Goal: Task Accomplishment & Management: Use online tool/utility

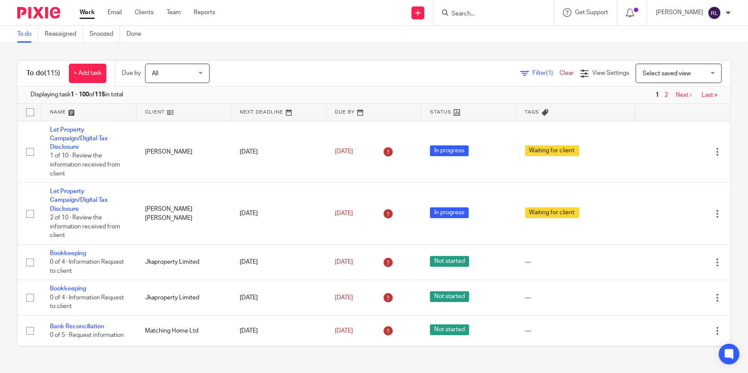
scroll to position [248, 0]
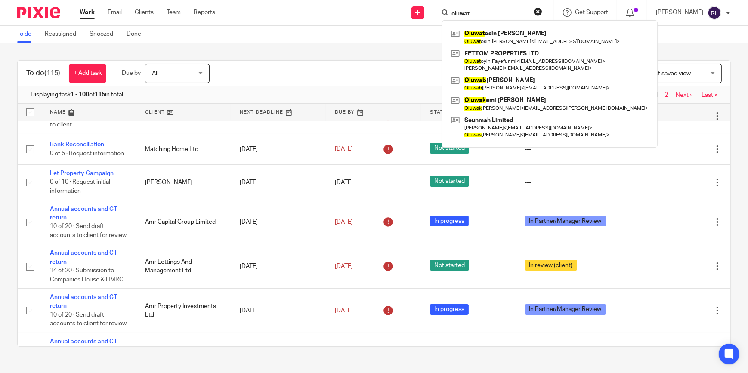
type input "oluwat"
drag, startPoint x: 493, startPoint y: 18, endPoint x: 454, endPoint y: 18, distance: 39.2
click at [454, 18] on div "oluwat Oluwat osin Tolulope Komolafe Oluwat osin Tolulope Komolafe < tosinkomol…" at bounding box center [494, 12] width 121 height 25
click at [471, 10] on input "oluwat" at bounding box center [490, 14] width 78 height 8
drag, startPoint x: 495, startPoint y: 13, endPoint x: 437, endPoint y: 13, distance: 58.1
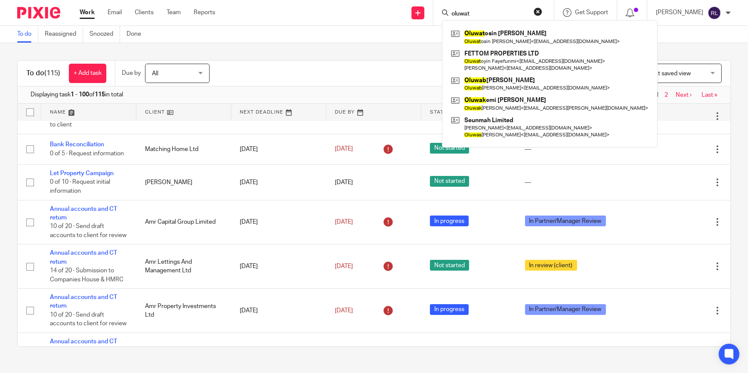
click at [437, 13] on div "Send new email Create task Add client oluwat Oluwat osin Tolulope Komolafe Oluw…" at bounding box center [488, 12] width 520 height 25
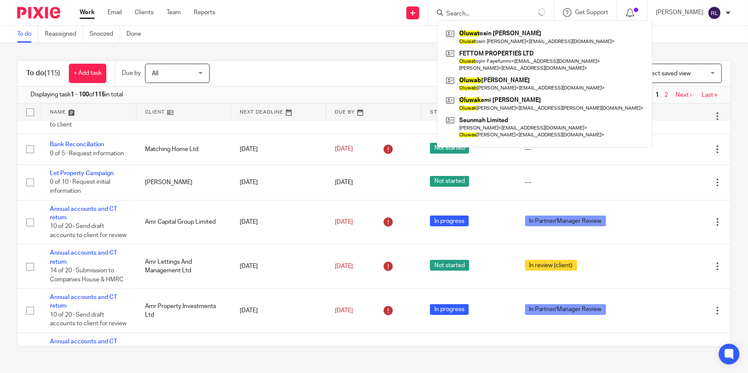
paste input "Oluwatoyin Fayefunmi"
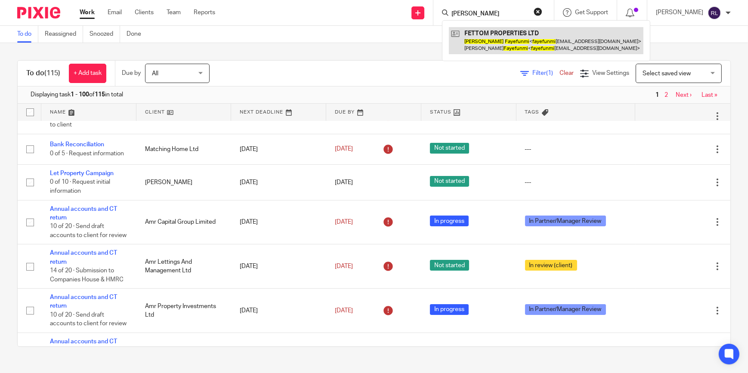
type input "Oluwatoyin Fayefunmi"
click at [505, 43] on link at bounding box center [546, 40] width 195 height 27
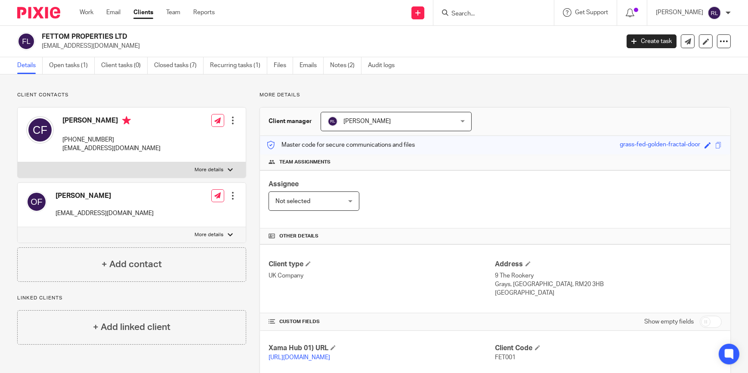
click at [94, 13] on ul "Work Email Clients Team Reports" at bounding box center [154, 12] width 148 height 9
click at [85, 14] on link "Work" at bounding box center [87, 12] width 14 height 9
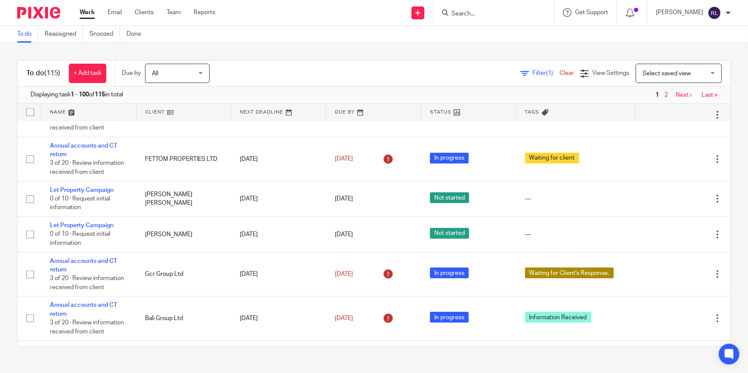
scroll to position [548, 0]
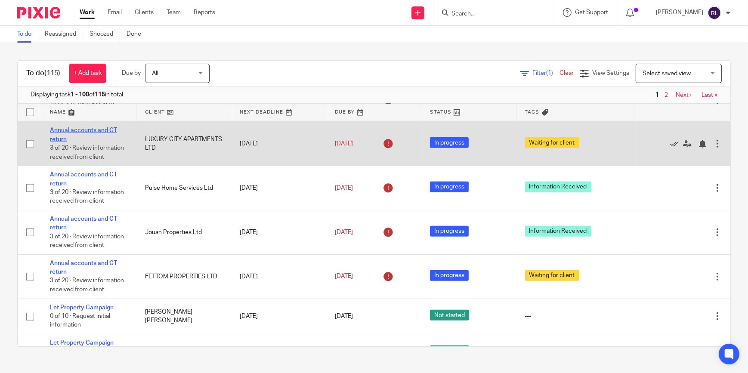
click at [81, 142] on link "Annual accounts and CT return" at bounding box center [83, 134] width 67 height 15
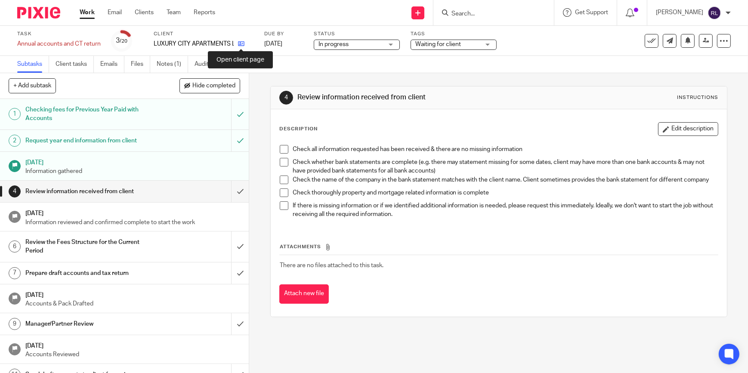
click at [241, 42] on icon at bounding box center [241, 43] width 6 height 6
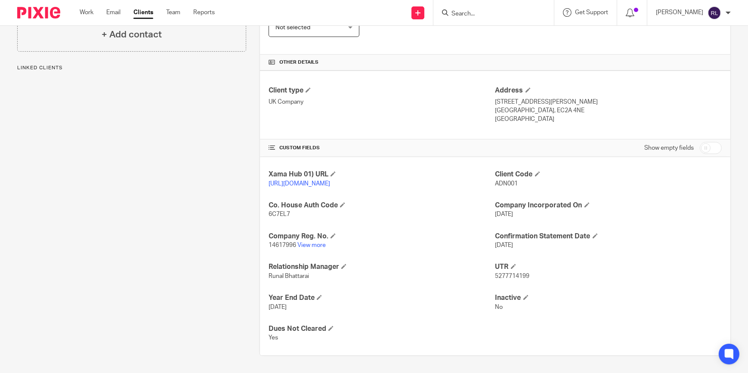
scroll to position [182, 0]
click at [314, 245] on link "View more" at bounding box center [312, 245] width 28 height 6
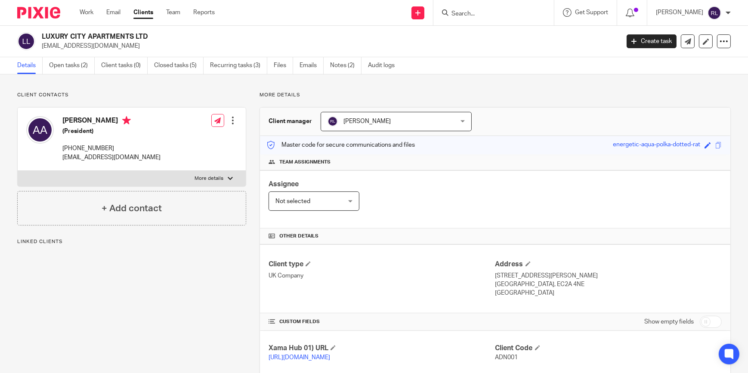
drag, startPoint x: 112, startPoint y: 148, endPoint x: 51, endPoint y: 152, distance: 61.2
click at [51, 152] on div "Adnan Mahmood Ali (President) +44 746 888 3850 adnan19_ali@hotmail.co.uk" at bounding box center [93, 139] width 134 height 54
drag, startPoint x: 51, startPoint y: 152, endPoint x: 57, endPoint y: 152, distance: 5.6
click at [51, 152] on div at bounding box center [40, 139] width 28 height 46
drag, startPoint x: 62, startPoint y: 151, endPoint x: 111, endPoint y: 151, distance: 49.1
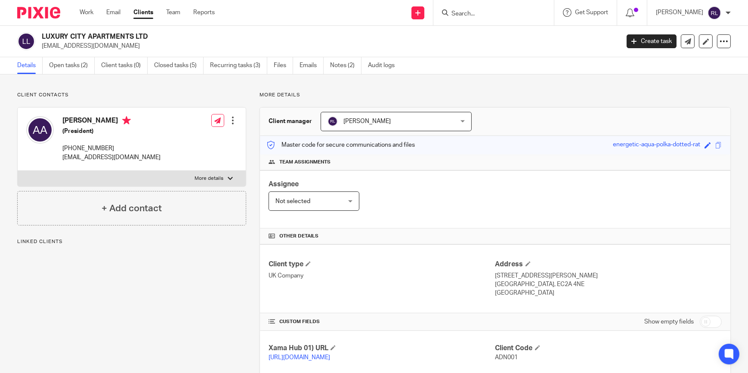
click at [111, 151] on p "+44 746 888 3850" at bounding box center [111, 148] width 98 height 9
copy p "+44 746 888 3850"
click at [372, 266] on h4 "Client type" at bounding box center [382, 264] width 227 height 9
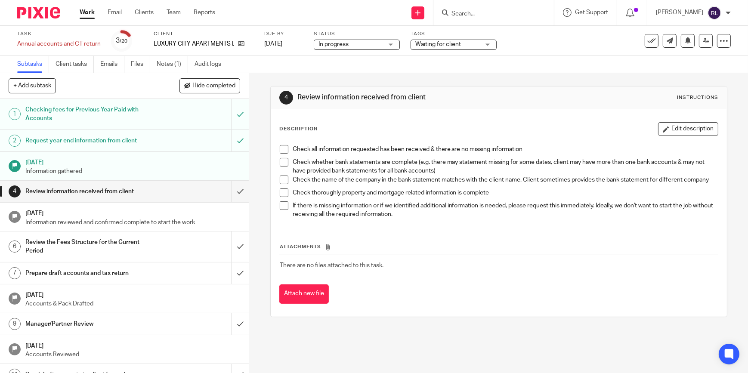
click at [379, 182] on p "Check the name of the company in the bank statement matches with the client nam…" at bounding box center [505, 180] width 425 height 9
